Goal: Information Seeking & Learning: Check status

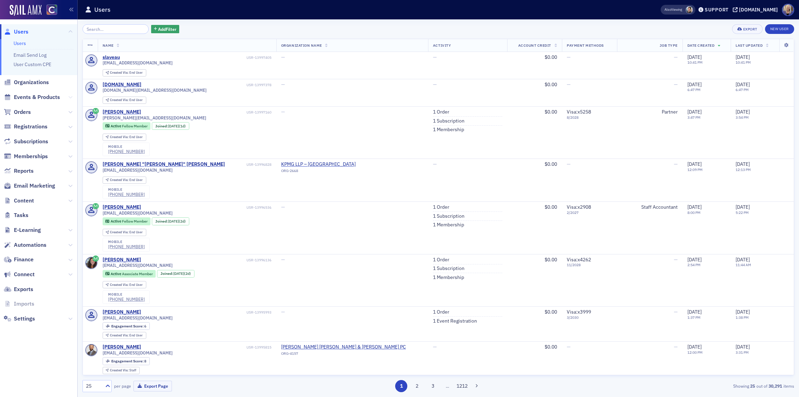
click at [71, 98] on icon at bounding box center [70, 97] width 4 height 4
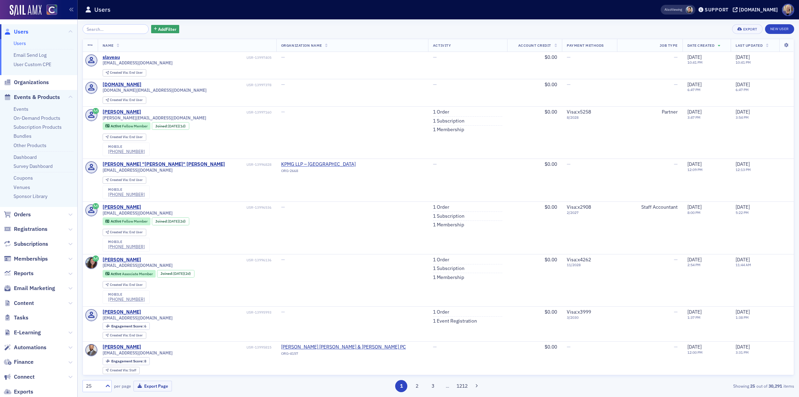
click at [68, 215] on icon at bounding box center [70, 215] width 4 height 4
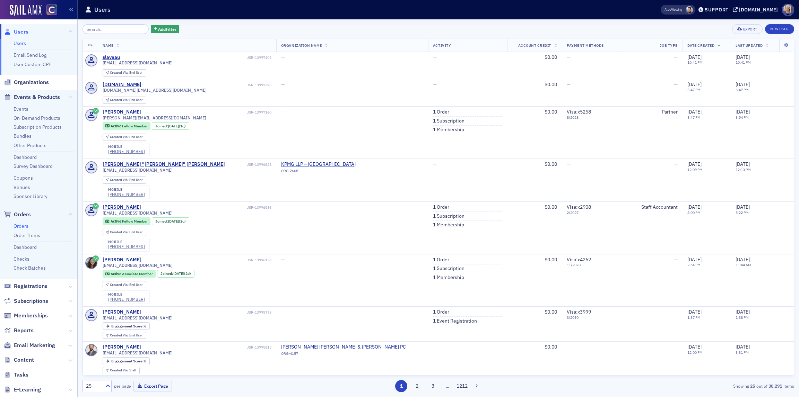
click at [24, 228] on link "Orders" at bounding box center [21, 226] width 15 height 6
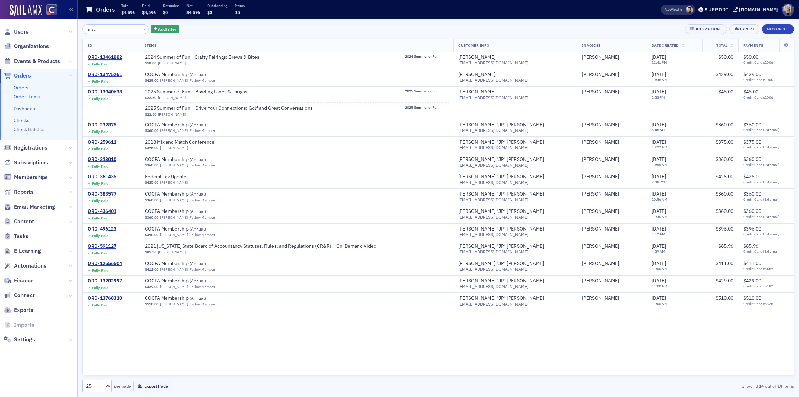
type input "misc"
click at [35, 97] on link "Order Items" at bounding box center [27, 97] width 27 height 6
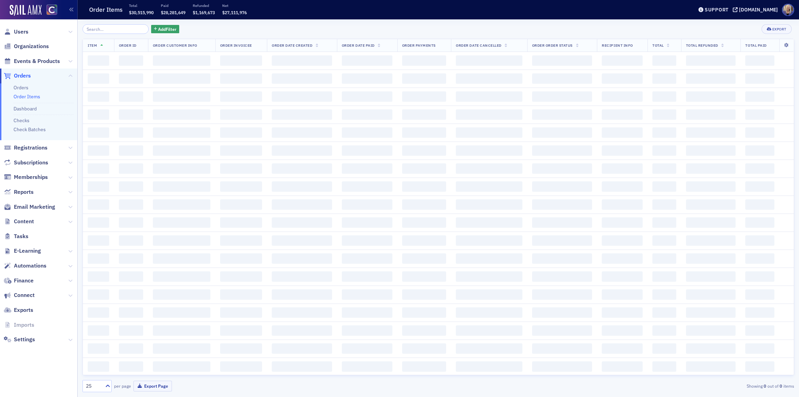
click at [114, 28] on input "search" at bounding box center [115, 29] width 66 height 10
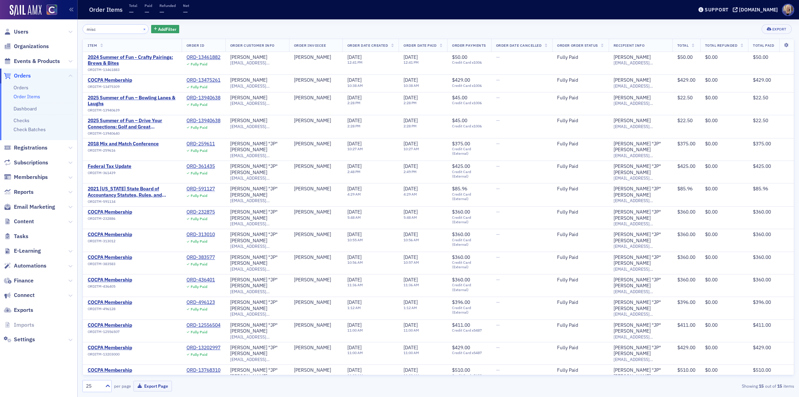
type input "misc"
click at [141, 28] on button "×" at bounding box center [144, 29] width 6 height 6
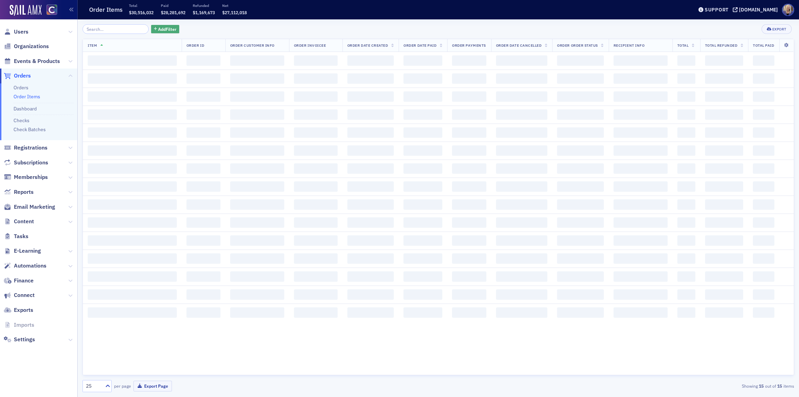
click at [158, 30] on span "Add Filter" at bounding box center [167, 29] width 18 height 6
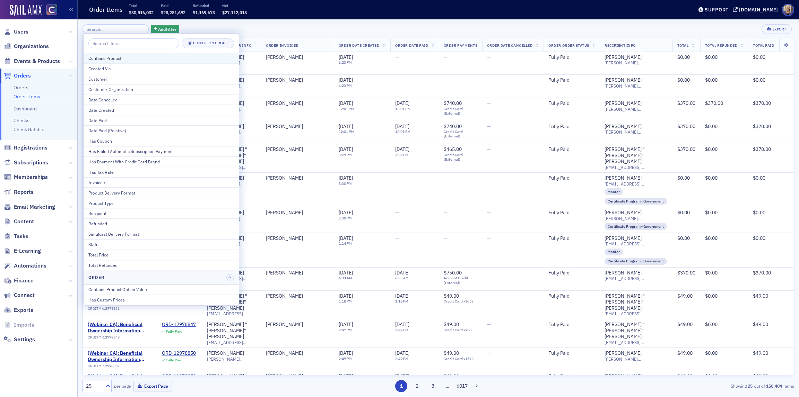
click at [128, 59] on div "Contains Product" at bounding box center [161, 58] width 146 height 6
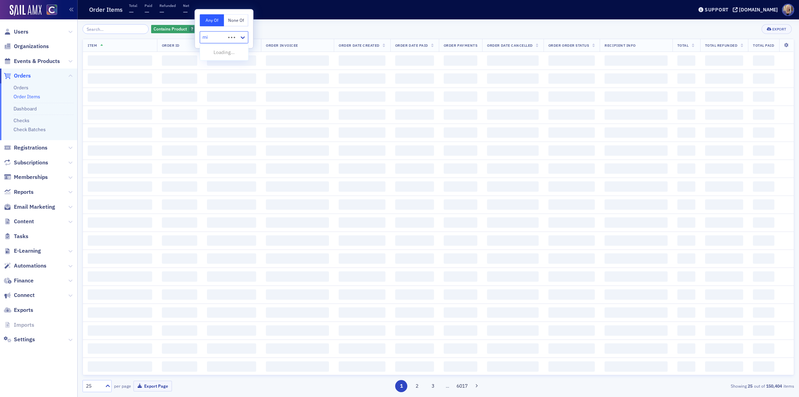
type input "mis"
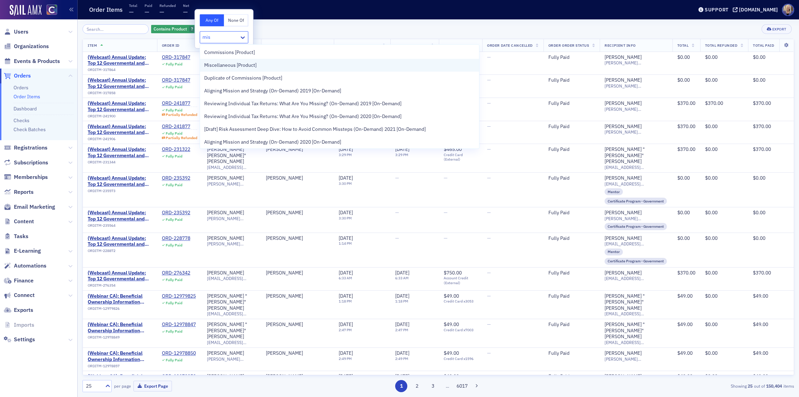
click at [277, 68] on div "Miscellaneous [Product]" at bounding box center [339, 65] width 271 height 7
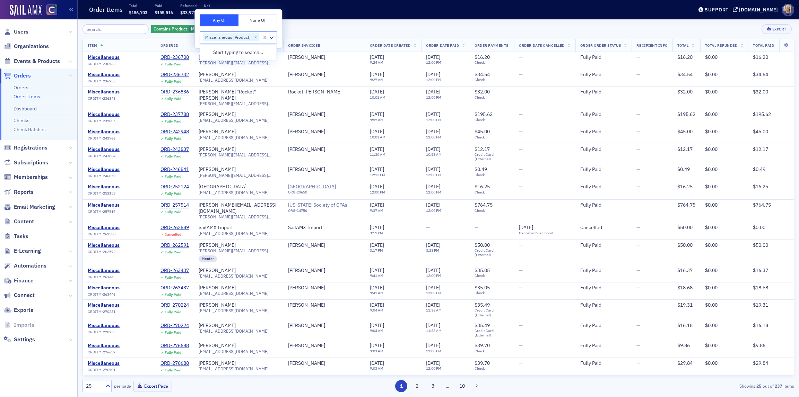
click at [307, 18] on div "Order Items Total $156,703 Paid $155,516 Refunded $33,971 Net $121,545" at bounding box center [383, 10] width 597 height 18
click at [380, 47] on span "Order Date Created" at bounding box center [390, 45] width 41 height 5
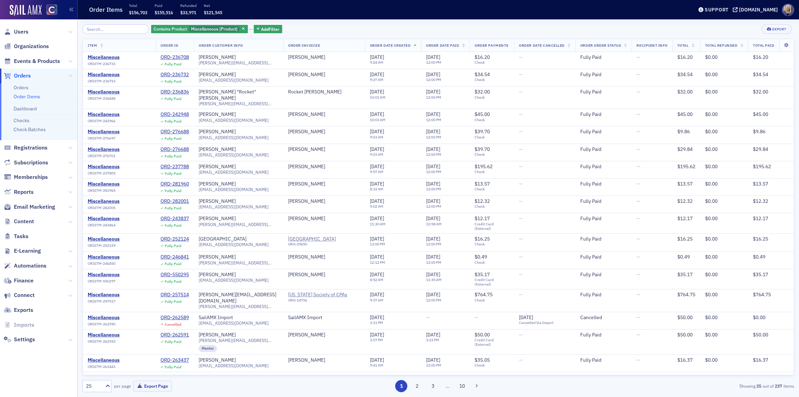
click at [393, 45] on span "Order Date Created" at bounding box center [390, 45] width 41 height 5
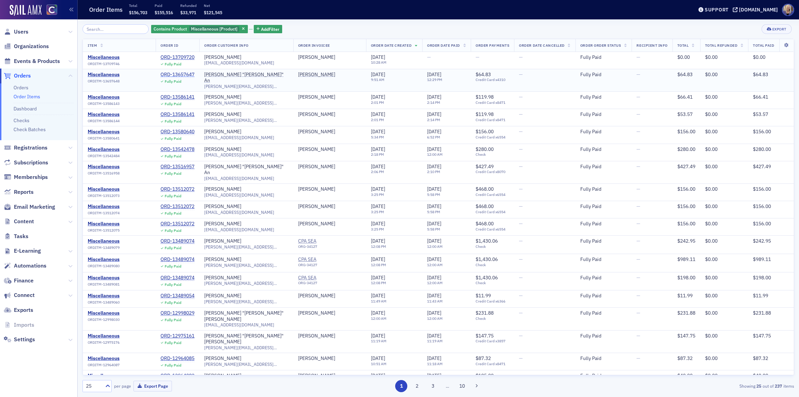
click at [177, 76] on div "ORD-13657647" at bounding box center [177, 75] width 34 height 6
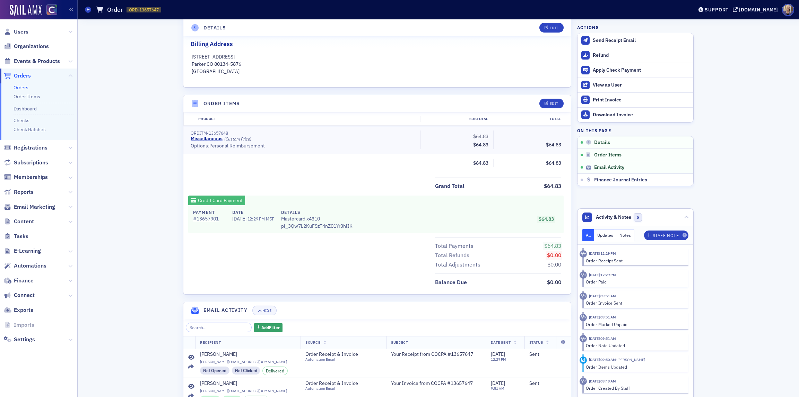
scroll to position [233, 0]
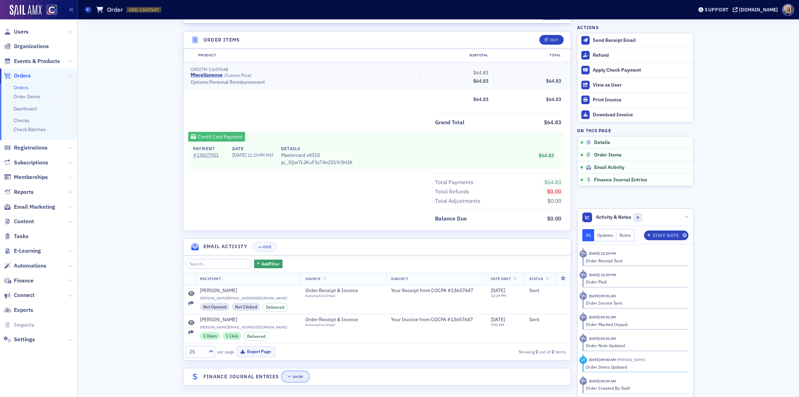
click at [293, 379] on button "Show" at bounding box center [295, 377] width 26 height 10
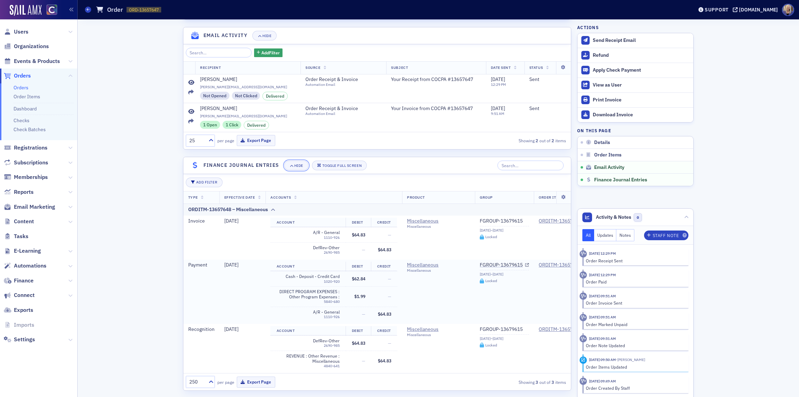
scroll to position [457, 0]
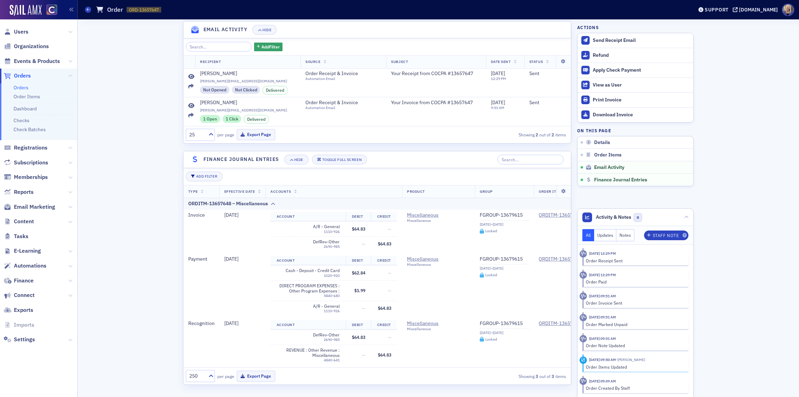
click at [617, 185] on link "Finance Journal Entries" at bounding box center [635, 180] width 116 height 12
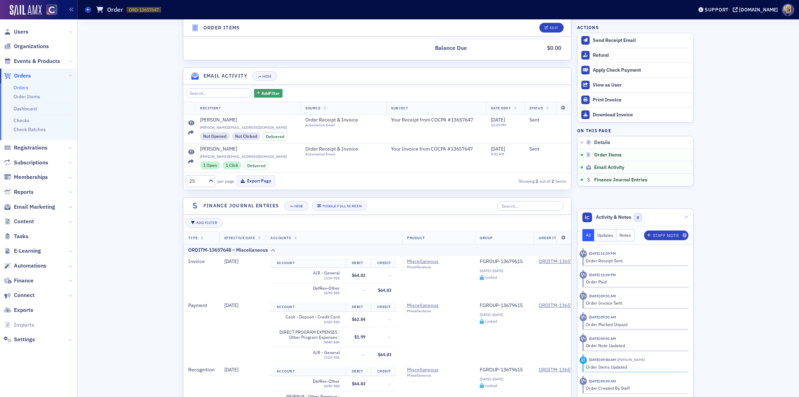
scroll to position [394, 0]
